Goal: Find specific page/section: Find specific page/section

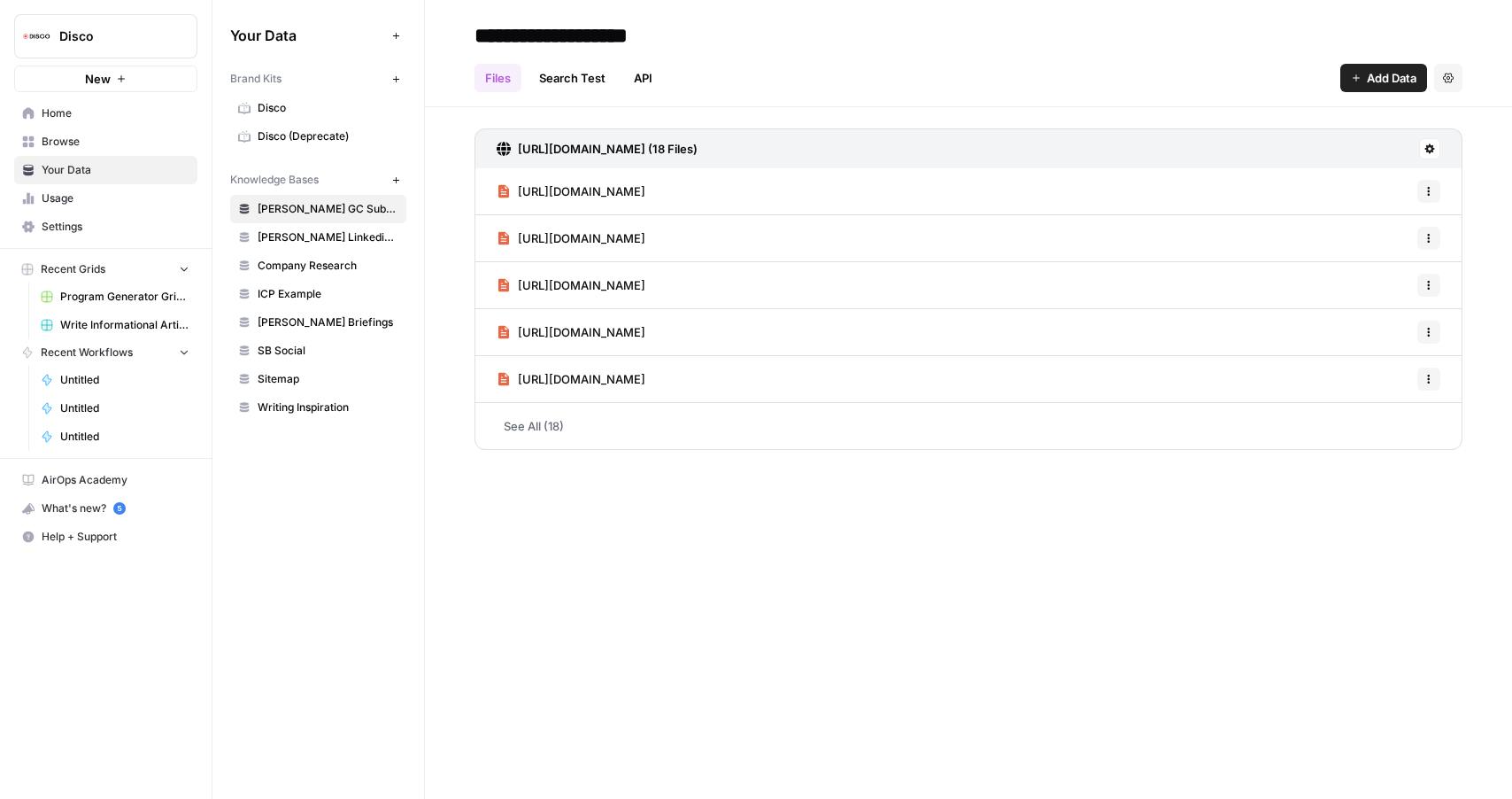
click at [71, 150] on link "Browse" at bounding box center [105, 141] width 183 height 29
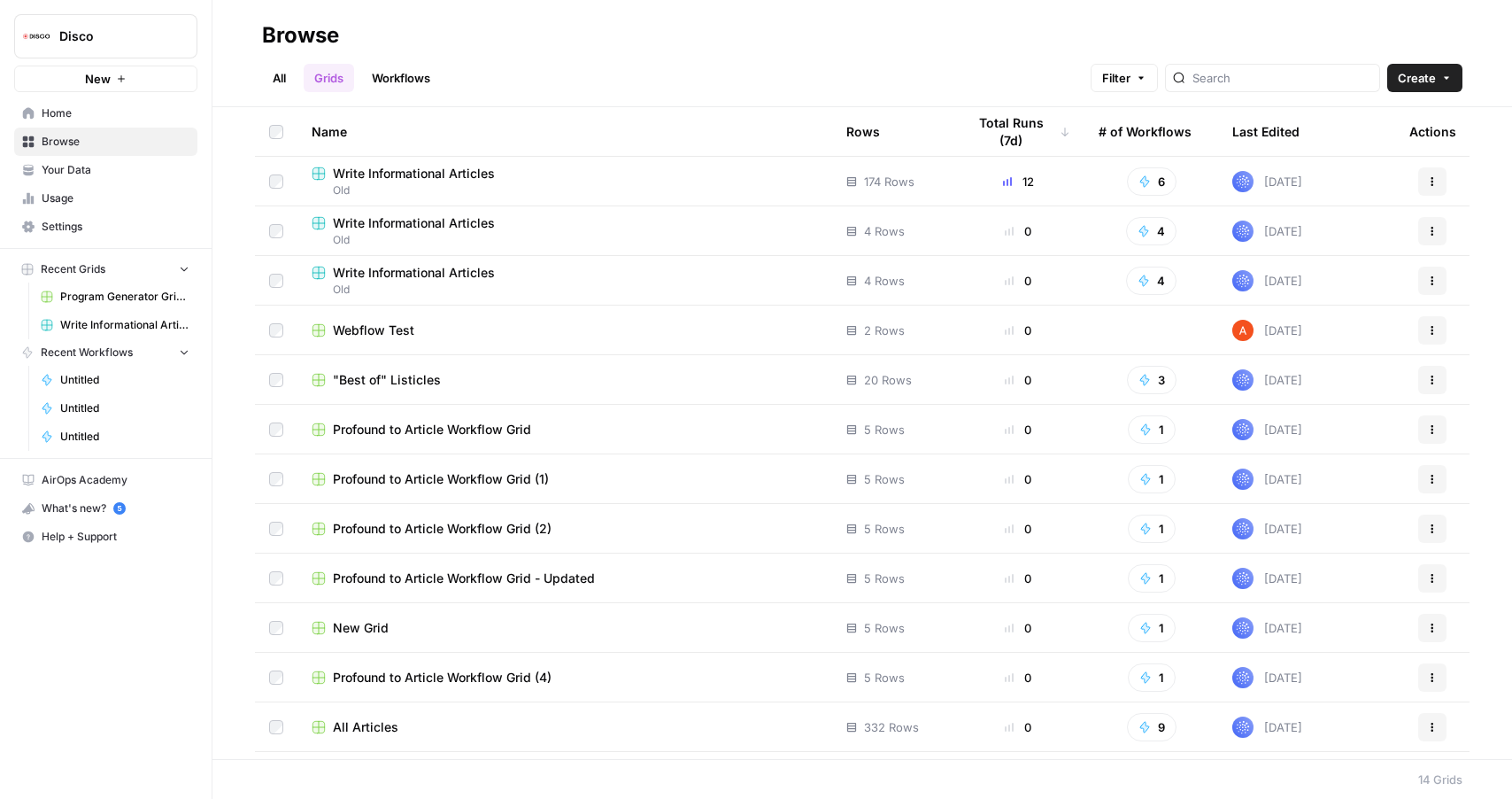
click at [372, 727] on span "All Articles" at bounding box center [365, 727] width 66 height 18
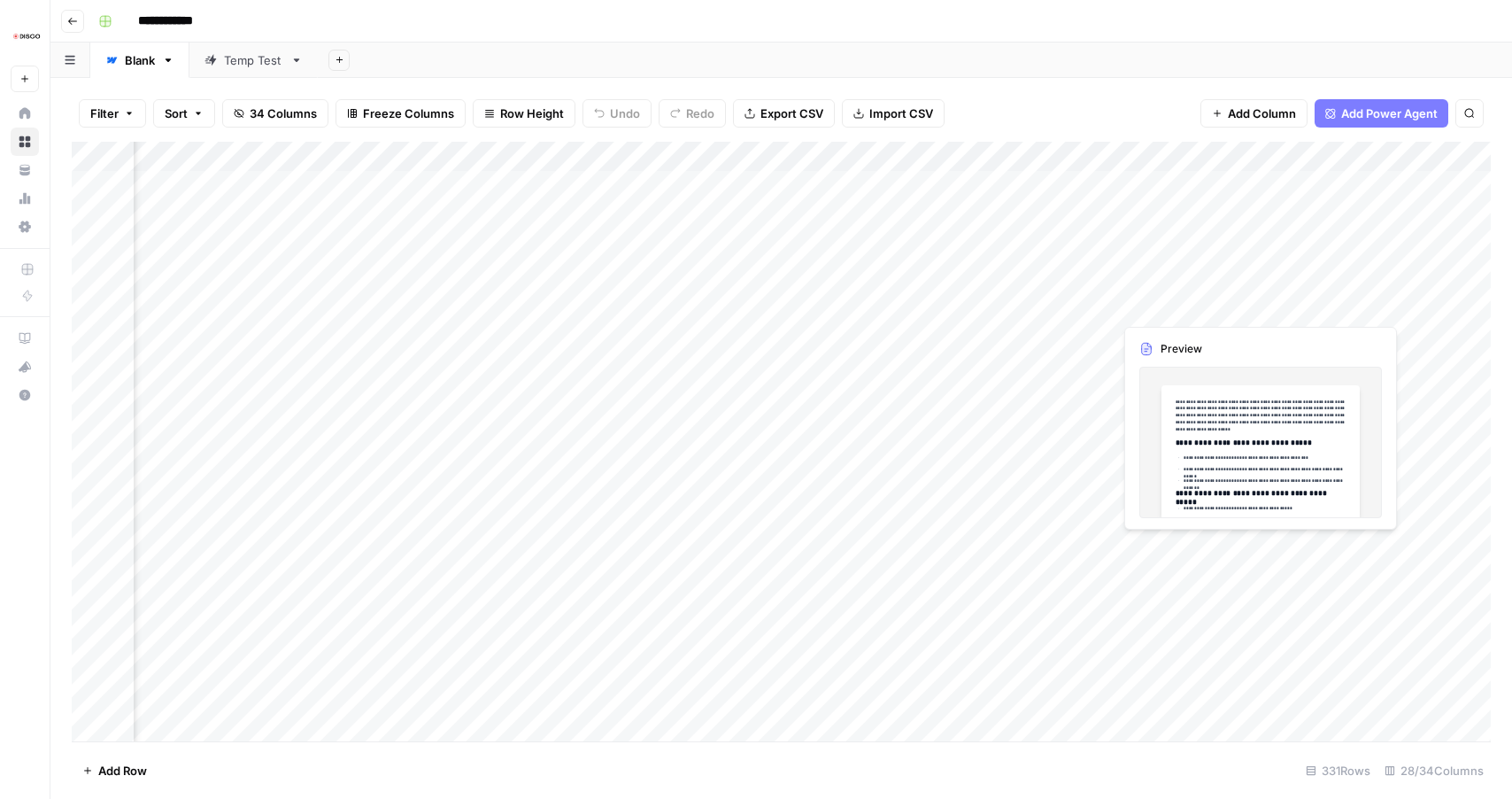
scroll to position [0, 783]
